Goal: Information Seeking & Learning: Learn about a topic

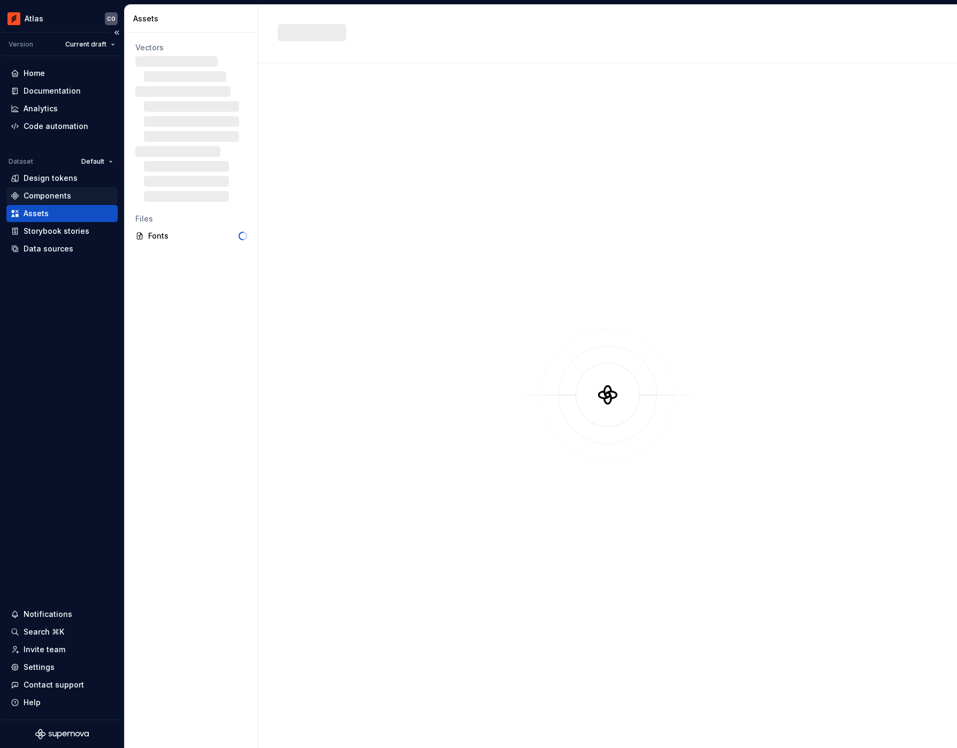
click at [49, 190] on div "Components" at bounding box center [48, 195] width 48 height 11
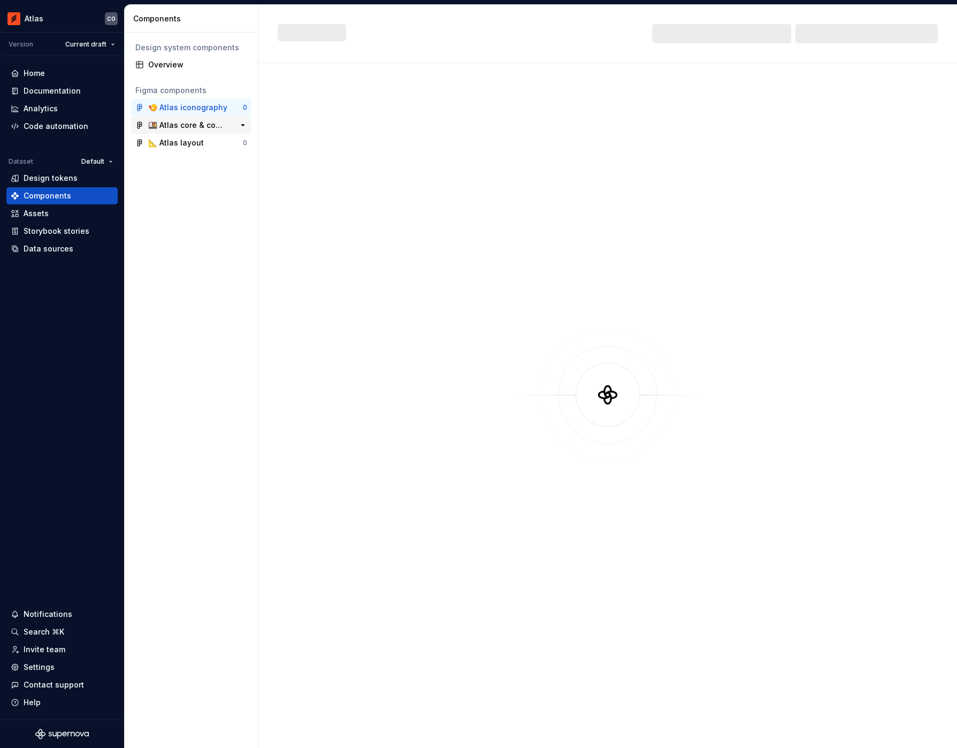
click at [184, 122] on div "🍱 Atlas core & components" at bounding box center [188, 125] width 80 height 11
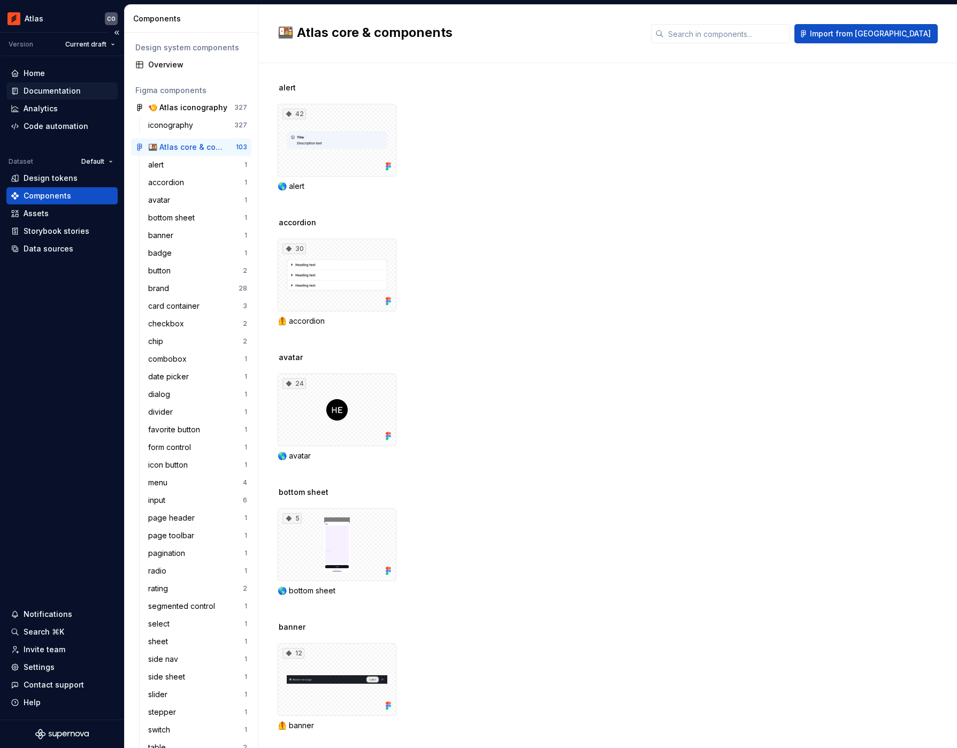
click at [51, 87] on div "Documentation" at bounding box center [52, 91] width 57 height 11
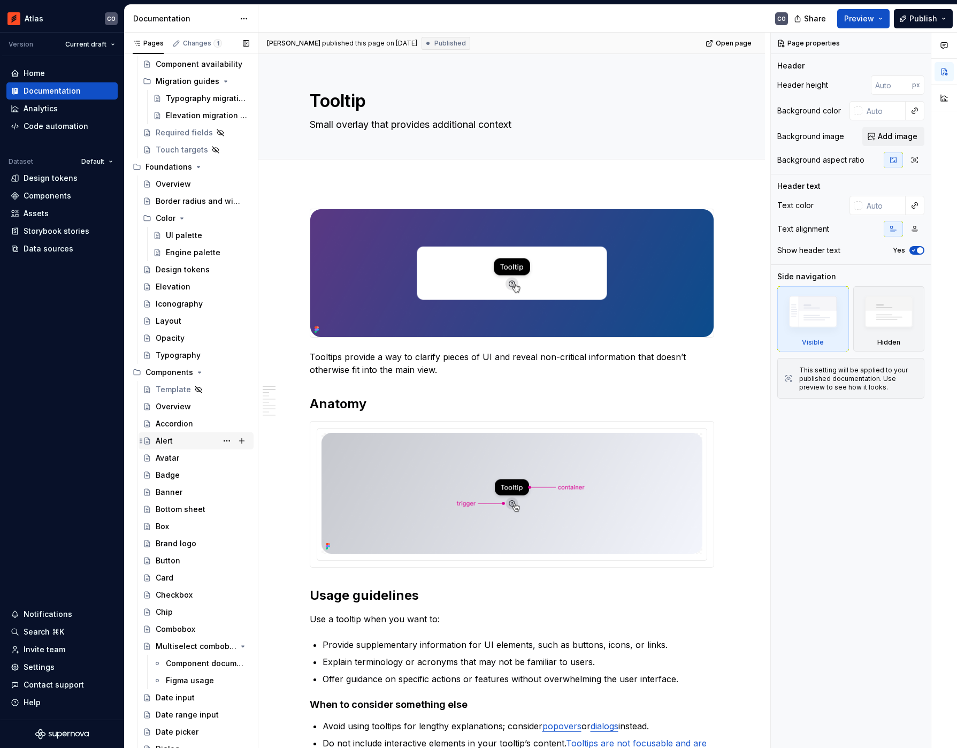
scroll to position [152, 0]
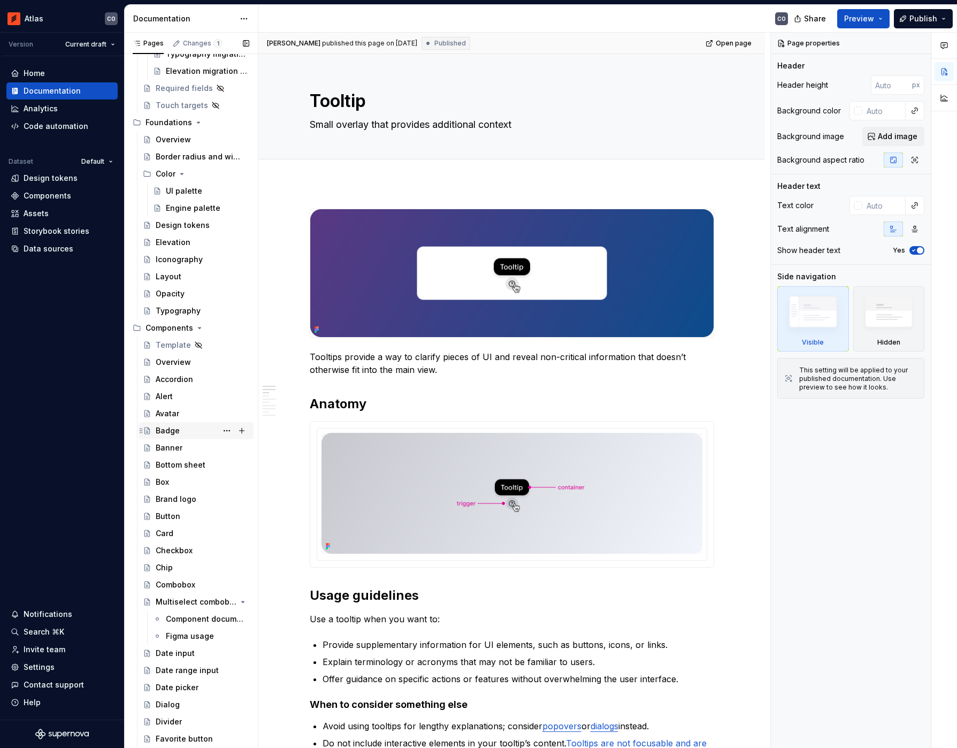
click at [184, 428] on div "Badge" at bounding box center [203, 430] width 94 height 15
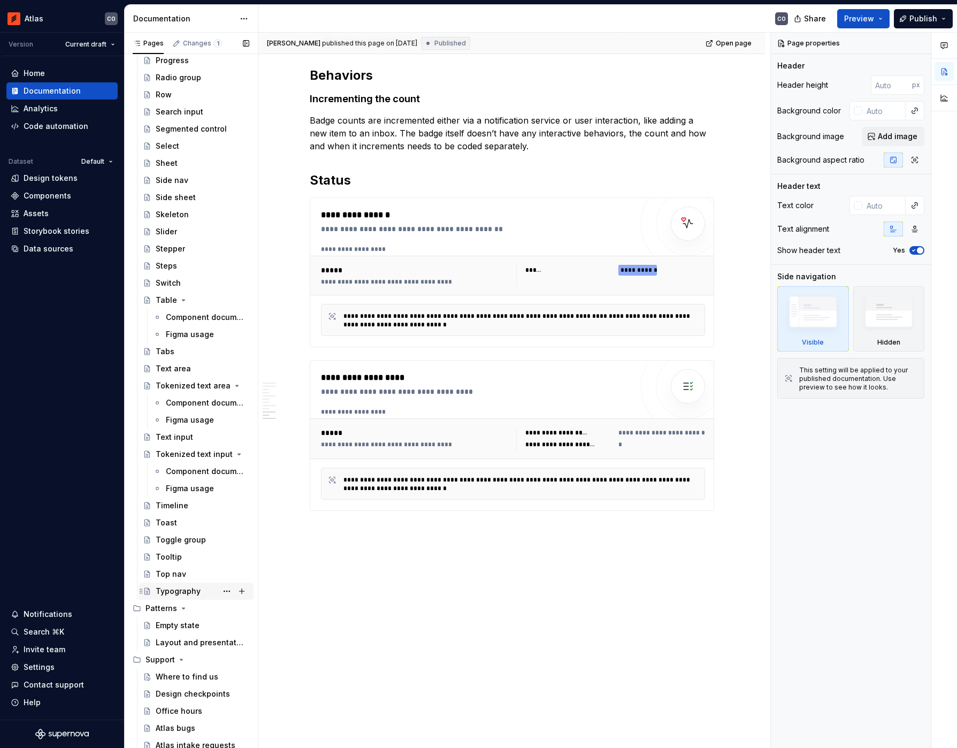
scroll to position [1045, 0]
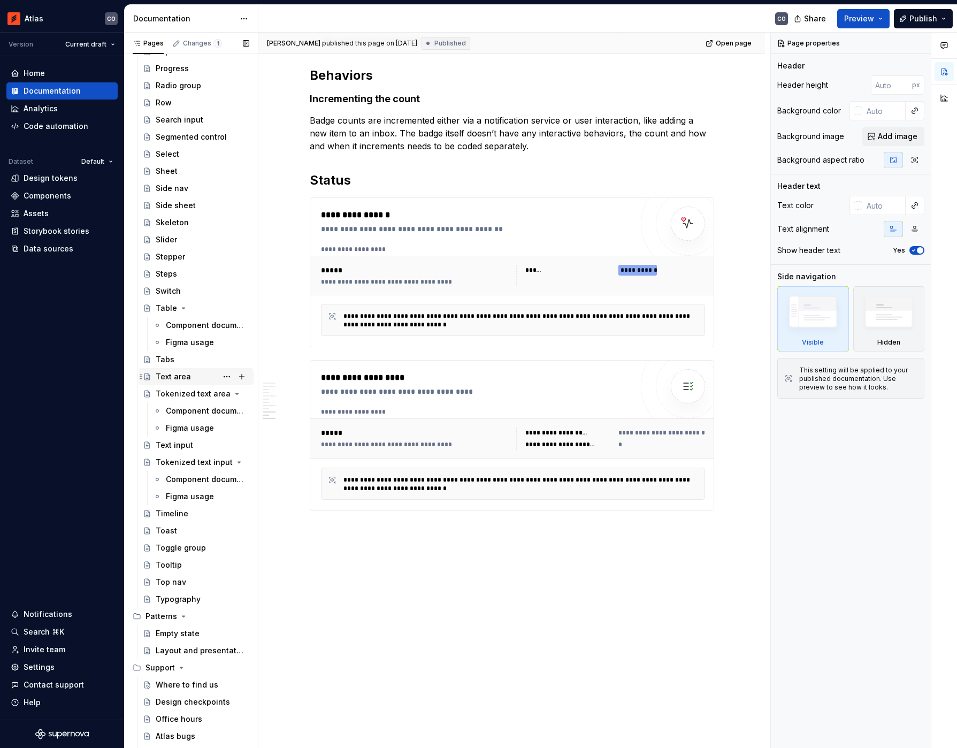
click at [193, 372] on div "Text area" at bounding box center [203, 376] width 94 height 15
click at [190, 365] on div "Tabs" at bounding box center [203, 359] width 94 height 15
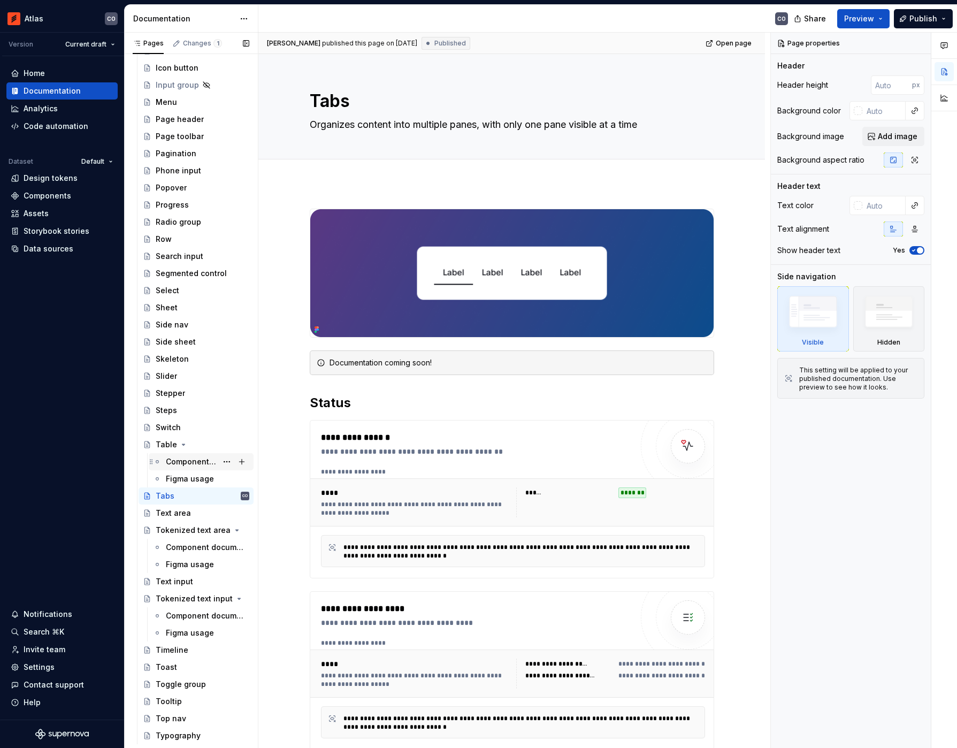
scroll to position [711, 0]
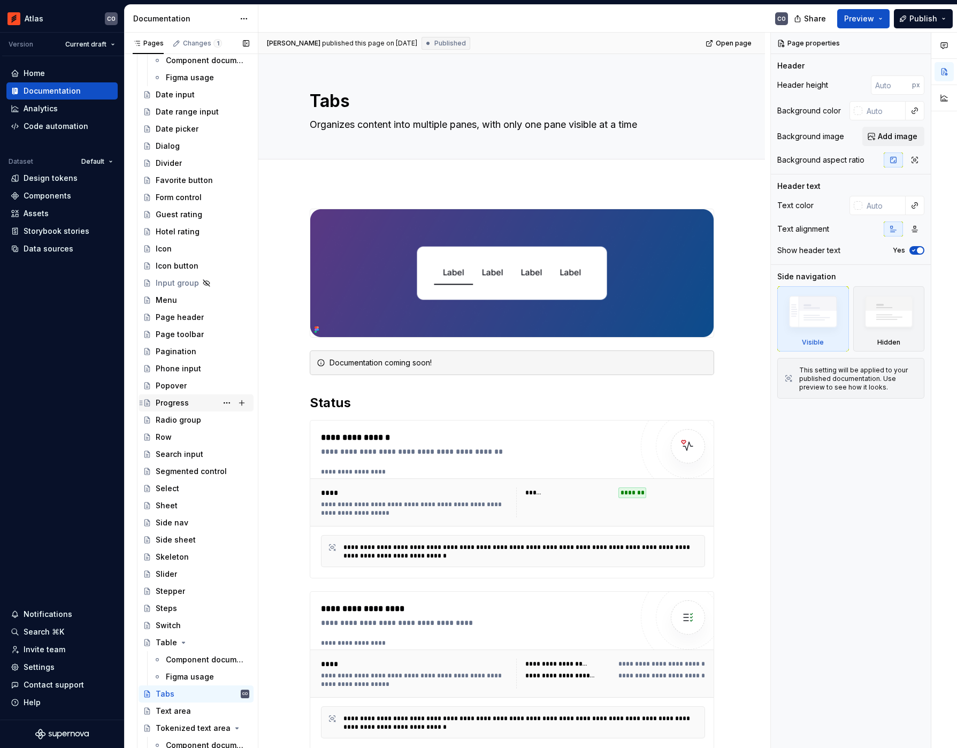
click at [196, 394] on div "Progress" at bounding box center [196, 402] width 115 height 17
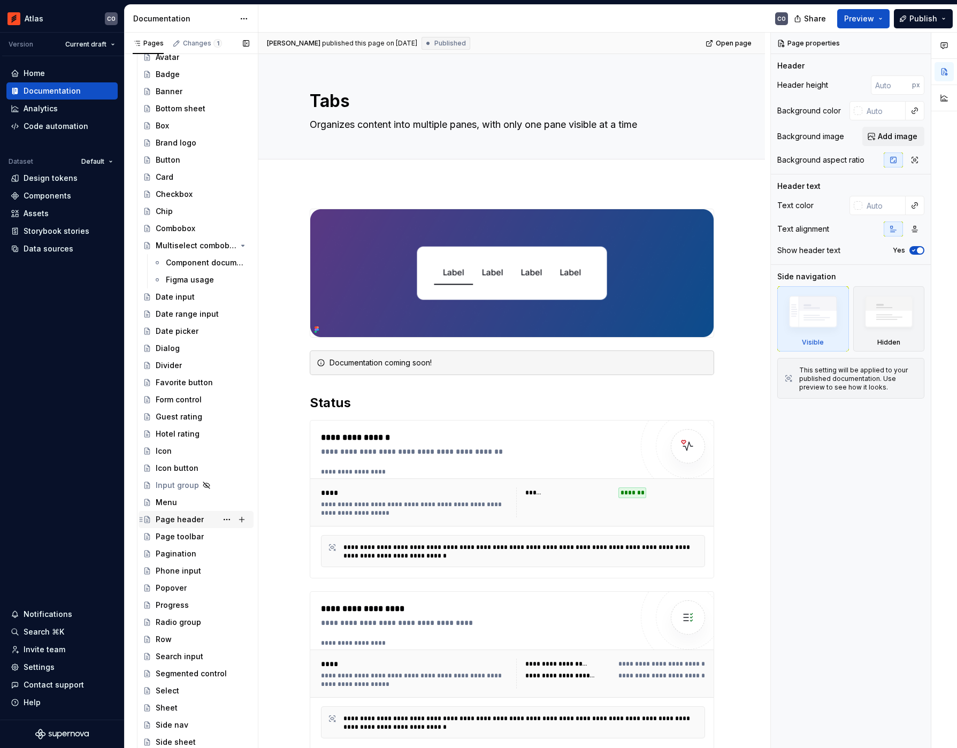
scroll to position [211, 0]
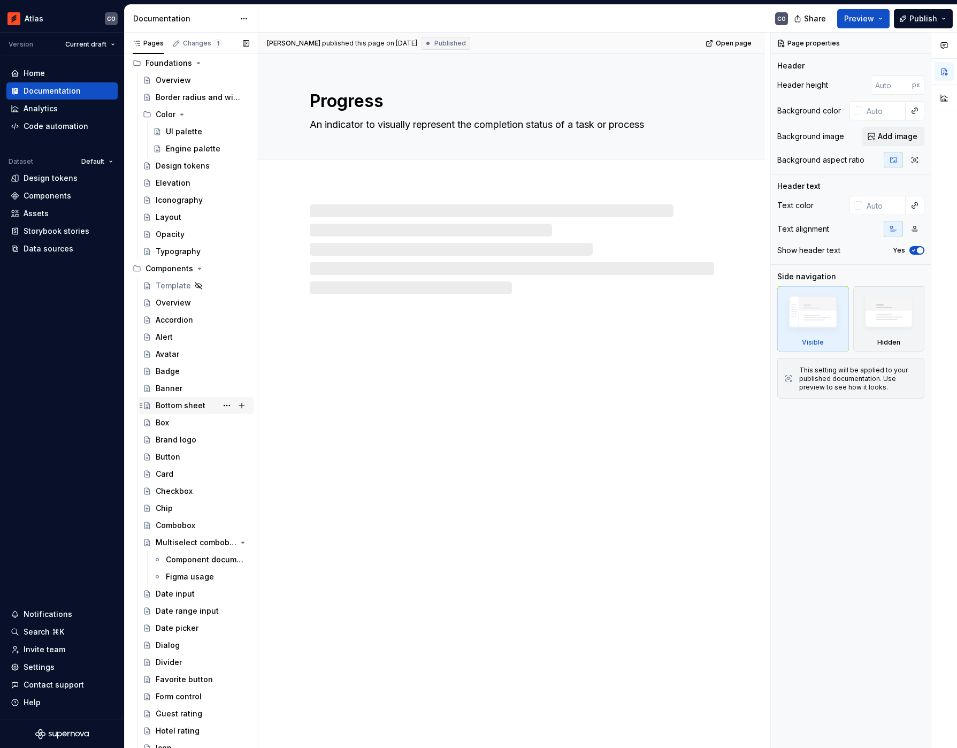
click at [184, 411] on div "Bottom sheet" at bounding box center [203, 405] width 94 height 15
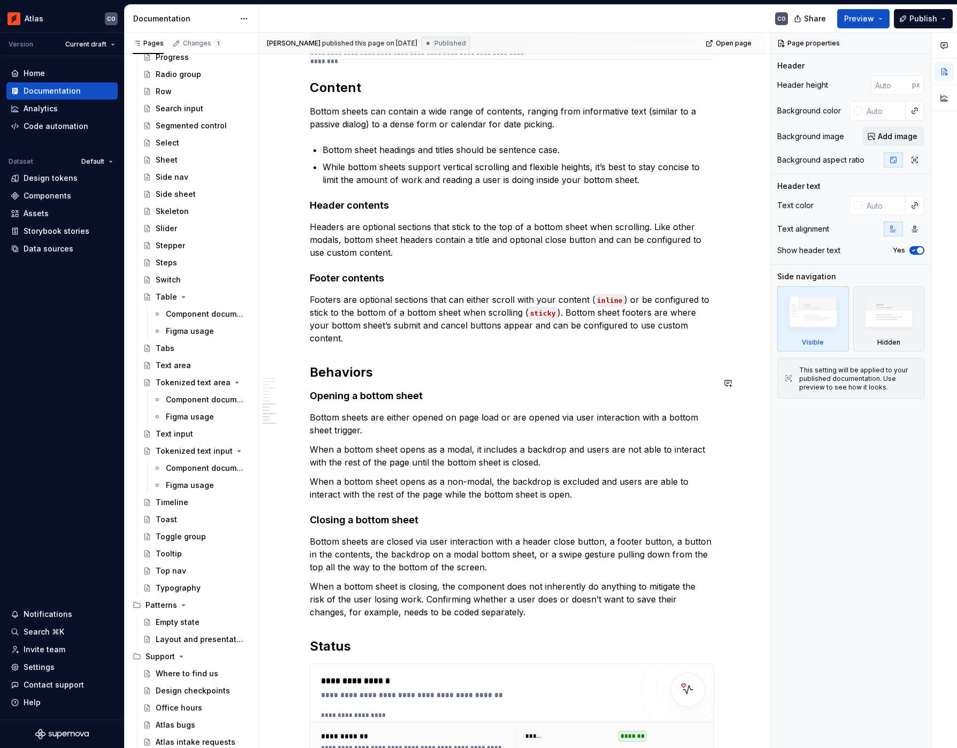
scroll to position [1843, 0]
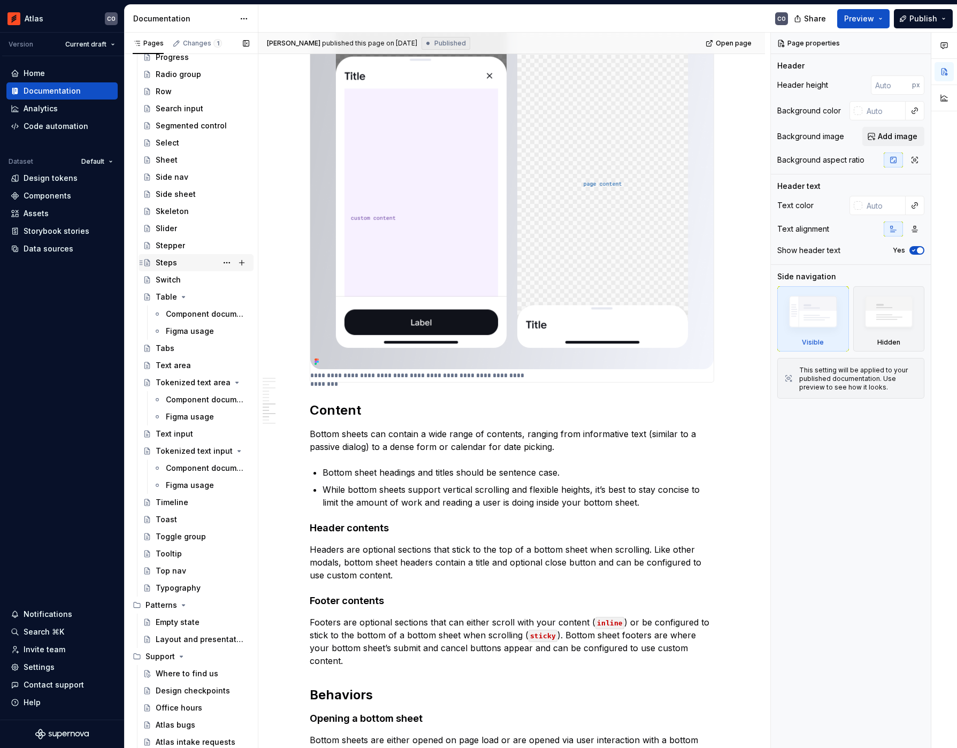
click at [185, 264] on div "Steps" at bounding box center [203, 262] width 94 height 15
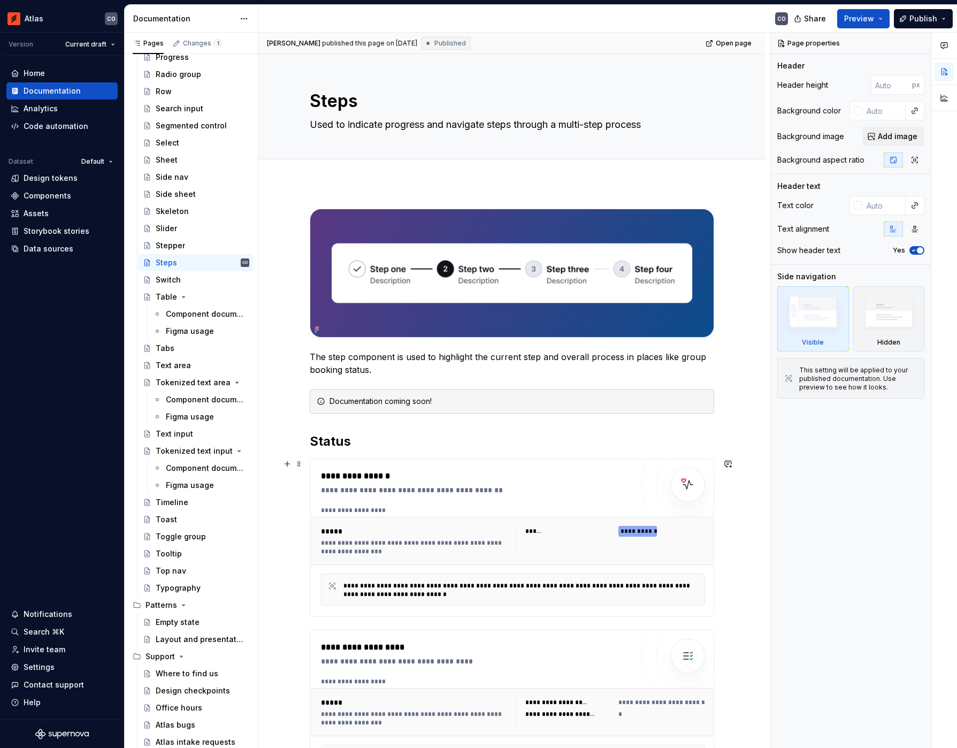
scroll to position [277, 0]
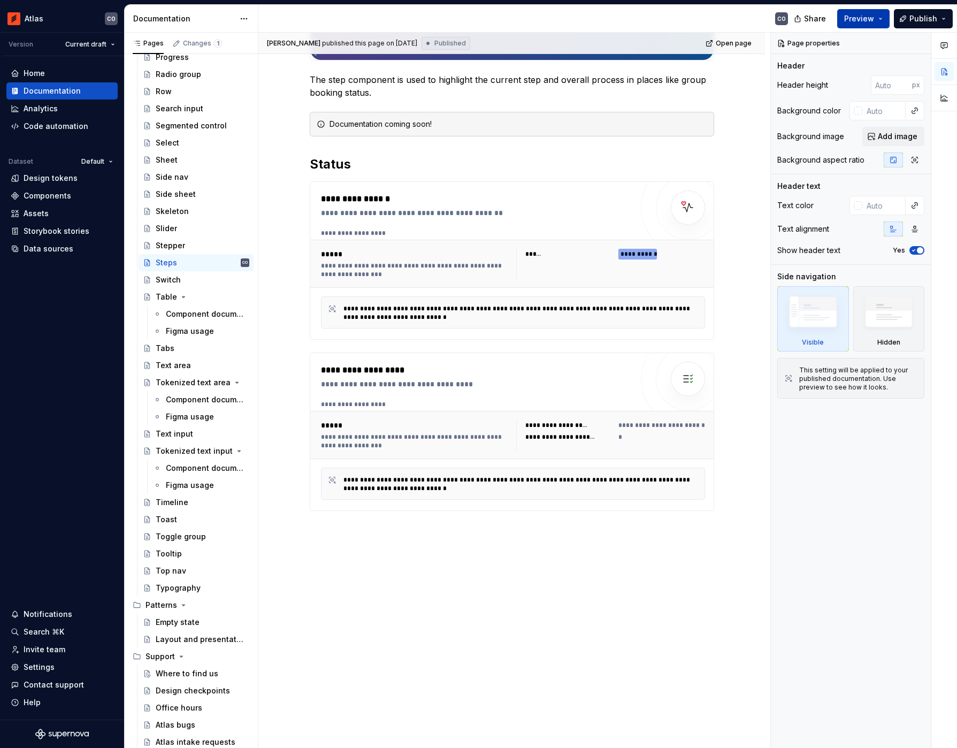
click at [850, 19] on span "Preview" at bounding box center [859, 18] width 30 height 11
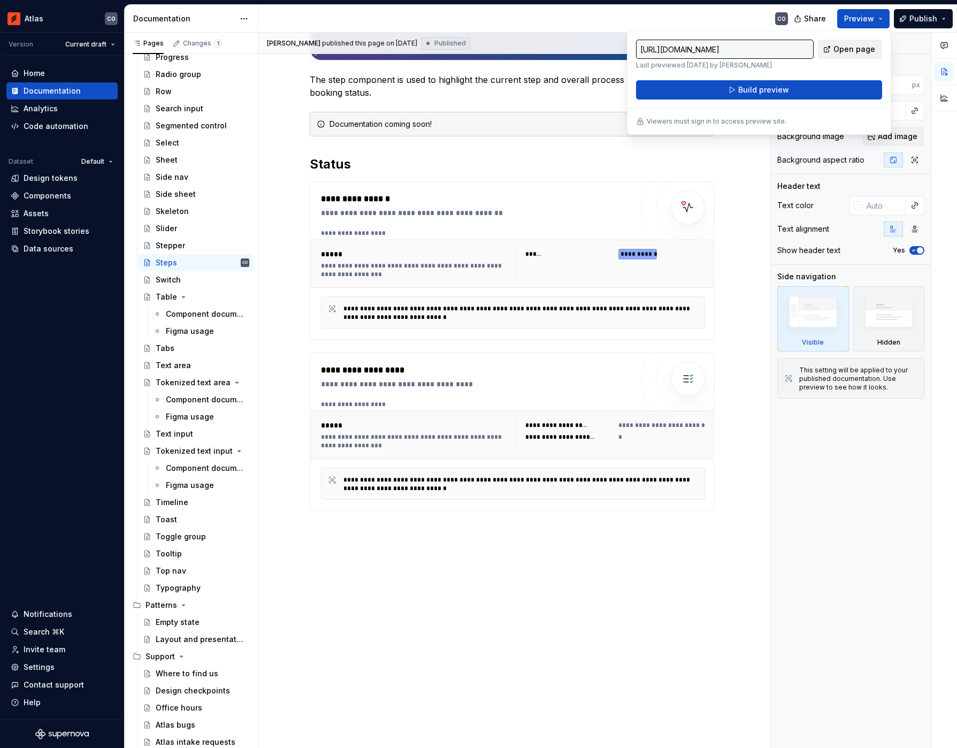
click at [836, 55] on link "Open page" at bounding box center [850, 49] width 64 height 19
type textarea "*"
